Goal: Task Accomplishment & Management: Use online tool/utility

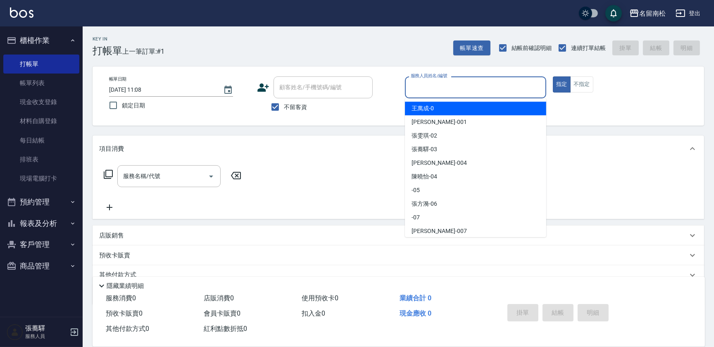
click at [451, 92] on input "服務人員姓名/編號" at bounding box center [476, 87] width 134 height 14
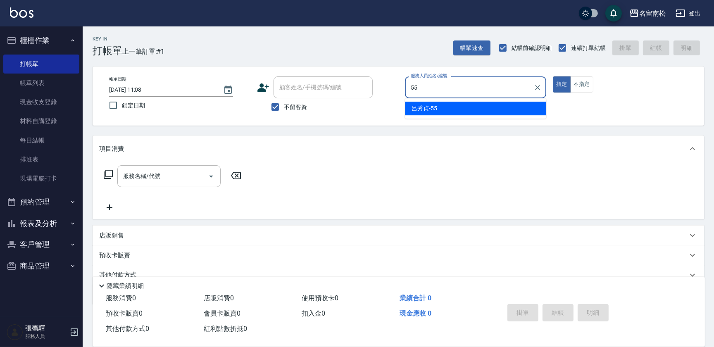
type input "呂秀貞-55"
type button "true"
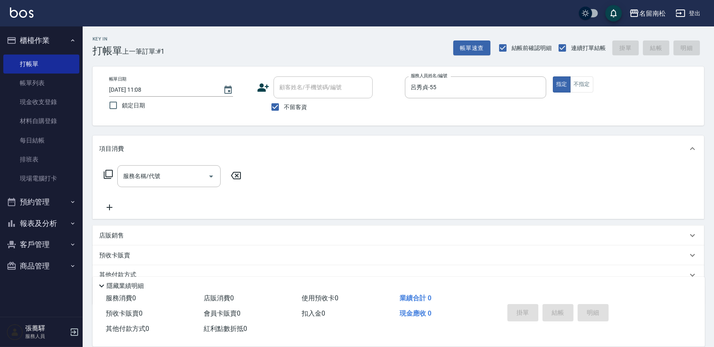
click at [107, 174] on icon at bounding box center [108, 174] width 10 height 10
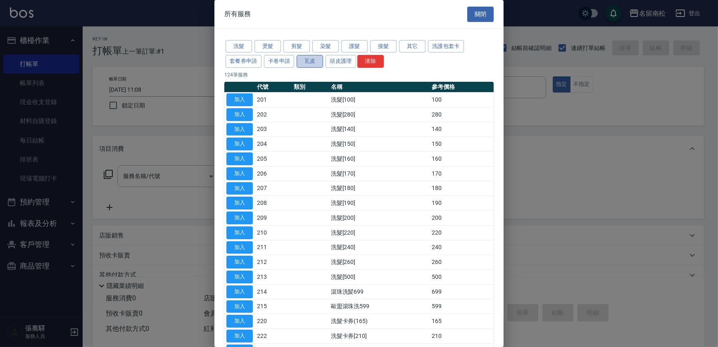
click at [309, 60] on button "瓦皮" at bounding box center [310, 61] width 26 height 13
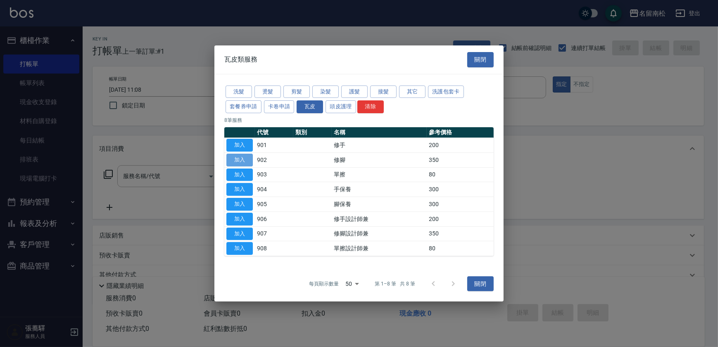
click at [246, 162] on button "加入" at bounding box center [240, 160] width 26 height 13
type input "修腳(902)"
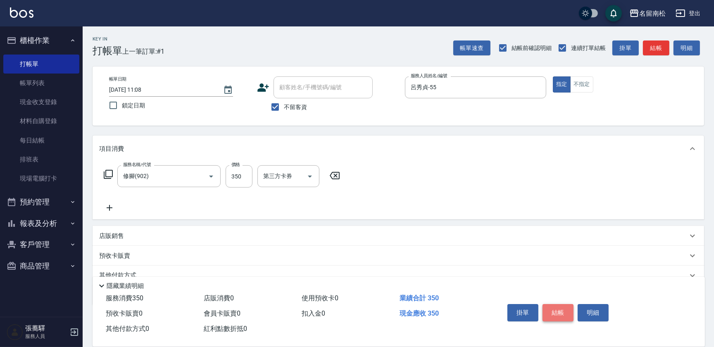
click at [557, 306] on button "結帳" at bounding box center [558, 312] width 31 height 17
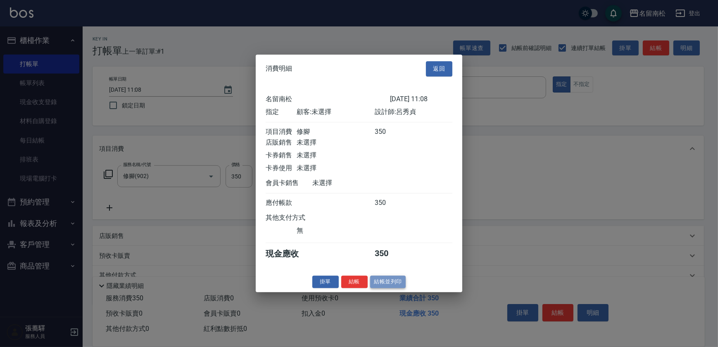
click at [389, 284] on button "結帳並列印" at bounding box center [388, 282] width 36 height 13
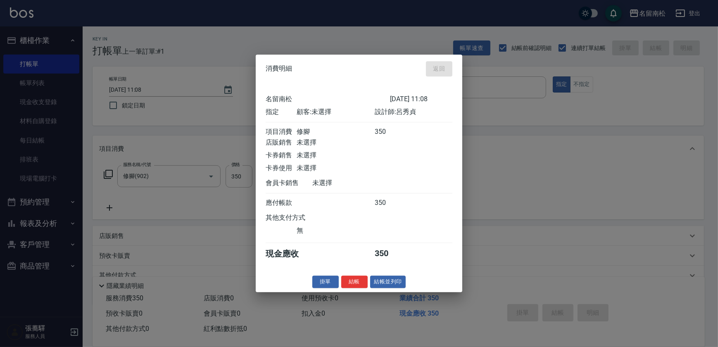
type input "[DATE] 15:35"
